Goal: Information Seeking & Learning: Learn about a topic

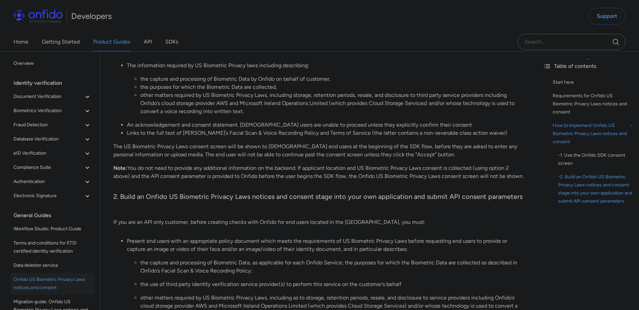
scroll to position [658, 0]
click at [150, 45] on link "API" at bounding box center [148, 41] width 8 height 19
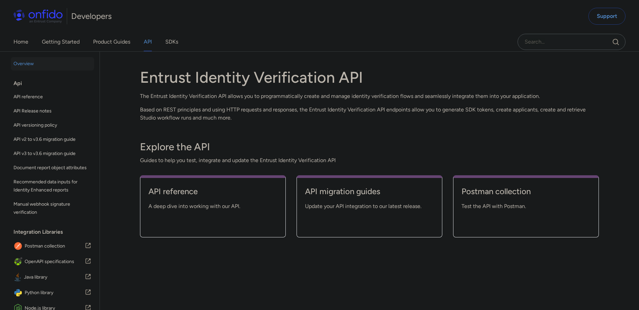
click at [17, 84] on div "Api" at bounding box center [55, 84] width 83 height 14
click at [185, 207] on span "A deep dive into working with our API." at bounding box center [213, 206] width 129 height 8
click at [188, 193] on h4 "API reference" at bounding box center [213, 191] width 129 height 11
select select "http"
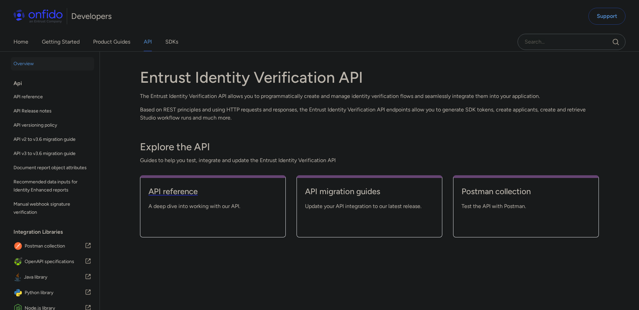
select select "http"
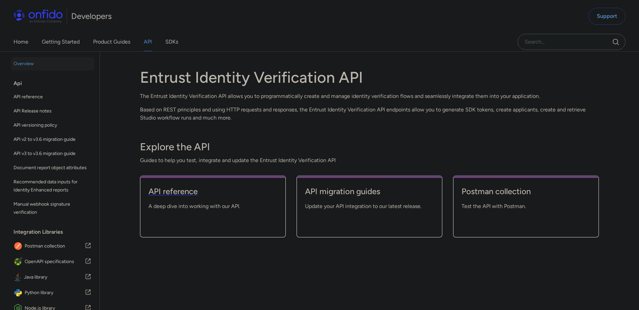
select select "http"
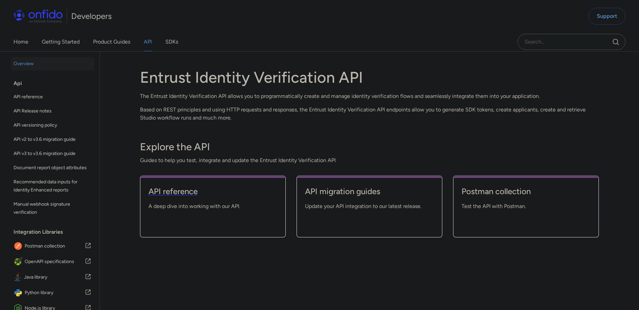
select select "http"
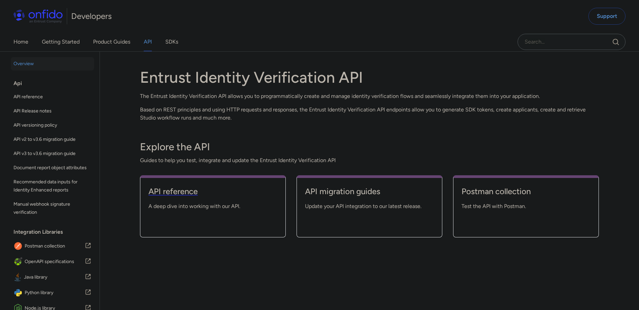
select select "http"
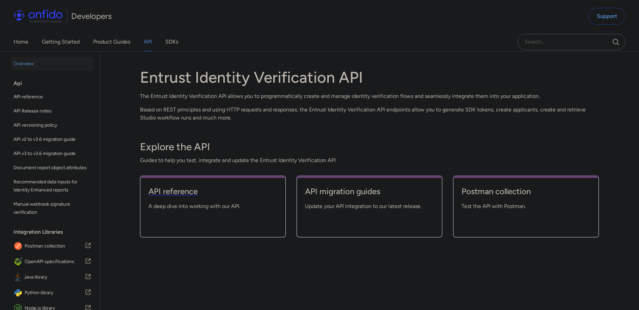
select select "http"
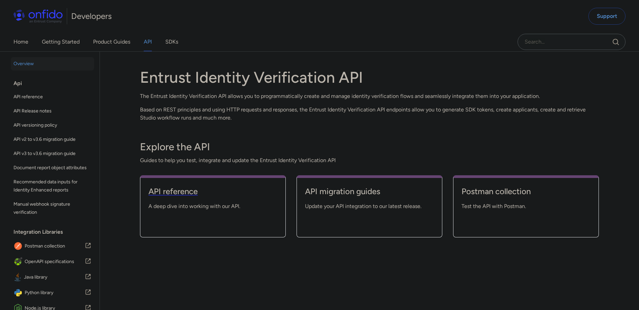
select select "http"
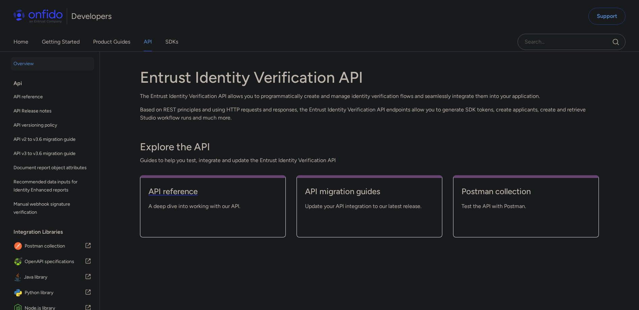
select select "http"
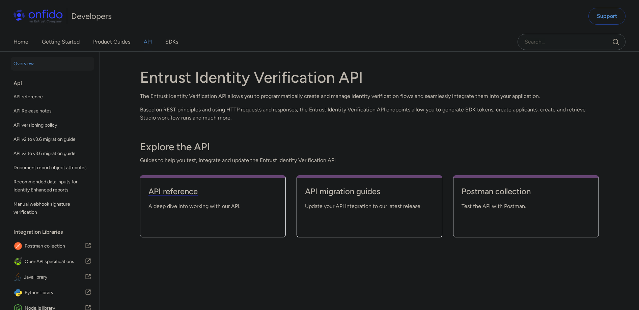
select select "http"
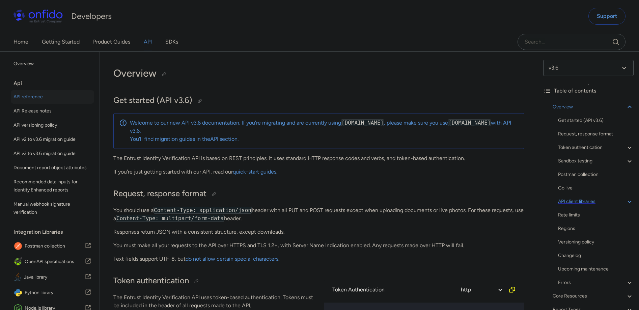
click at [620, 201] on div "API client libraries" at bounding box center [596, 202] width 76 height 8
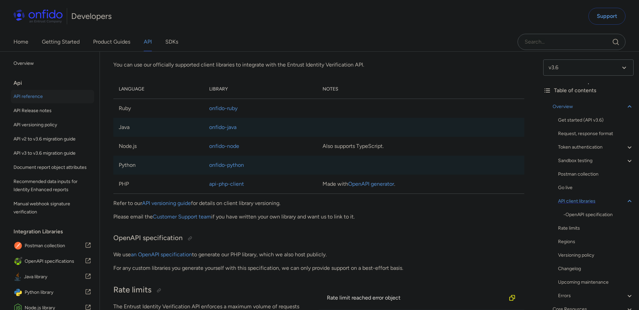
click at [620, 201] on div "API client libraries" at bounding box center [596, 201] width 76 height 8
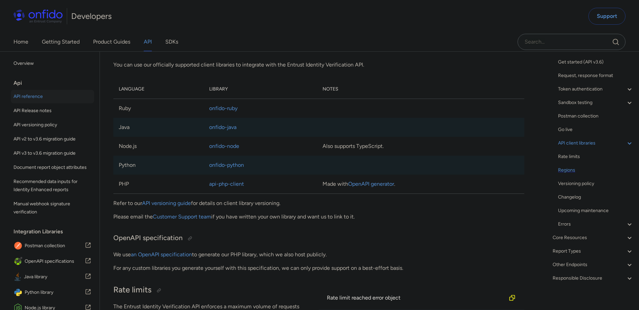
scroll to position [63, 0]
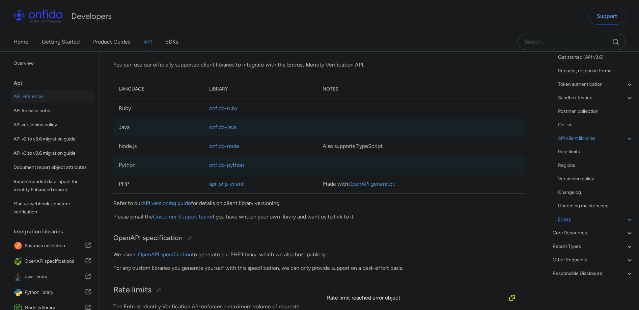
click at [596, 219] on div "Errors" at bounding box center [596, 219] width 76 height 8
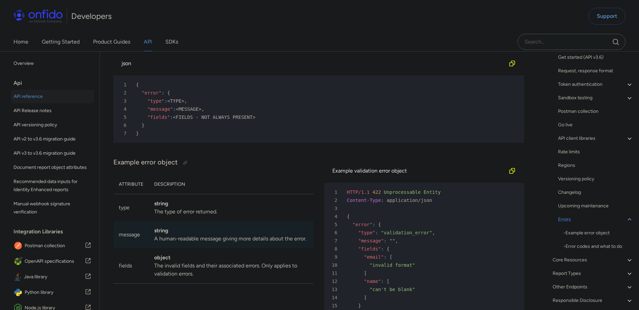
click at [596, 219] on div "Errors" at bounding box center [596, 219] width 76 height 8
click at [577, 261] on div "Other Endpoints" at bounding box center [593, 260] width 81 height 8
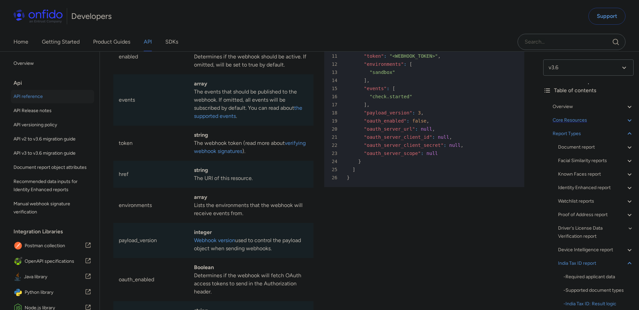
click at [579, 118] on div "Core Resources" at bounding box center [593, 120] width 81 height 8
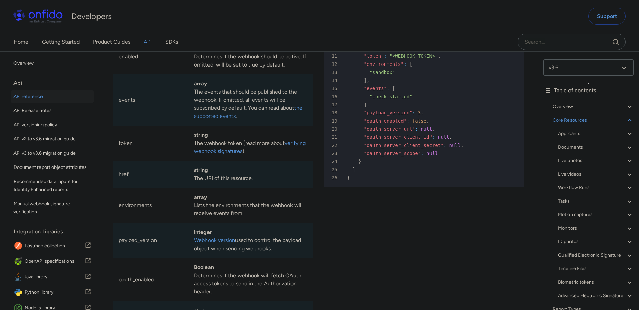
scroll to position [6713, 0]
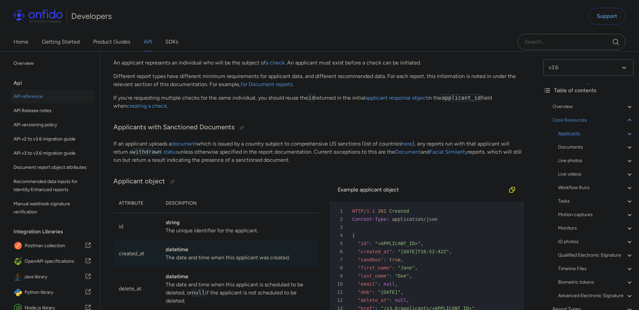
click at [580, 132] on div "Applicants" at bounding box center [596, 134] width 76 height 8
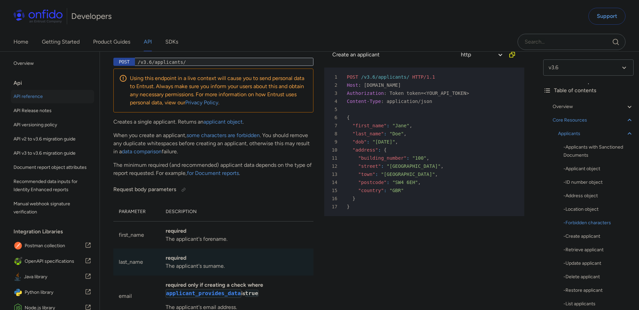
scroll to position [8359, 0]
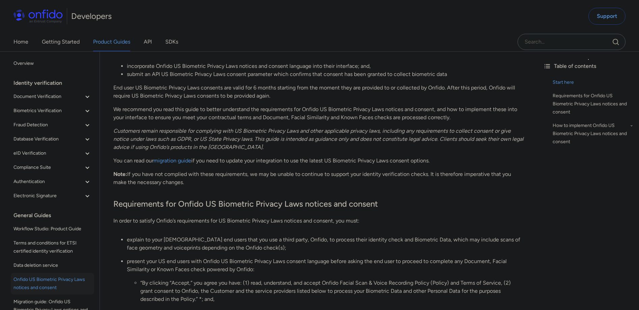
scroll to position [145, 0]
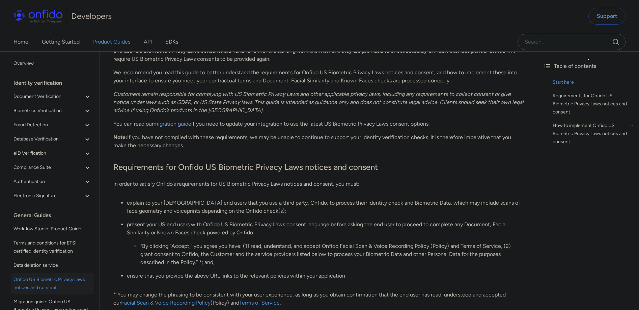
click at [177, 122] on link "migration guide" at bounding box center [173, 124] width 38 height 6
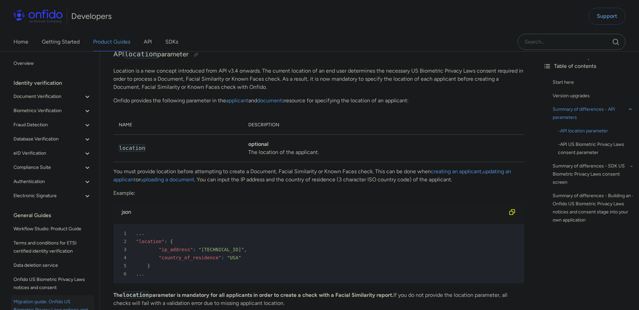
scroll to position [362, 0]
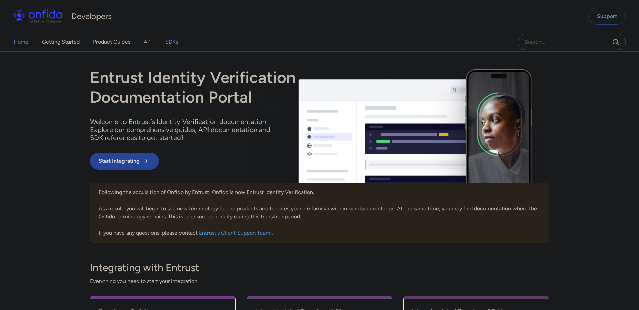
click at [171, 44] on link "SDKs" at bounding box center [171, 41] width 13 height 19
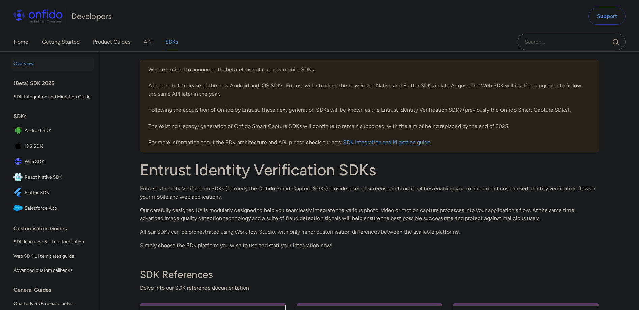
click at [42, 166] on span "Web SDK" at bounding box center [58, 161] width 67 height 9
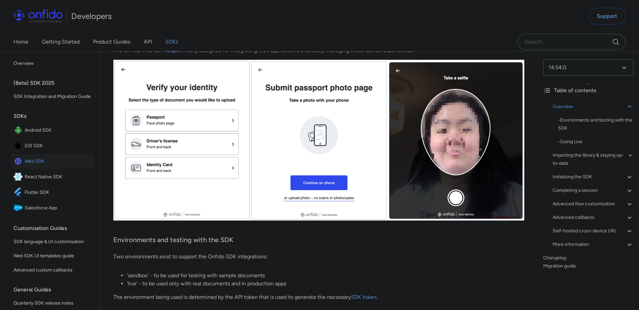
scroll to position [280, 0]
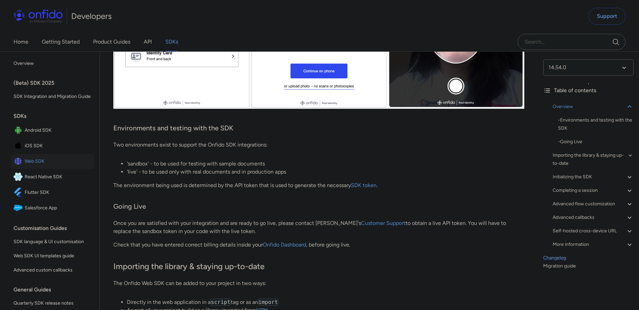
click at [551, 259] on link "Changelog" at bounding box center [589, 258] width 90 height 8
